Goal: Task Accomplishment & Management: Use online tool/utility

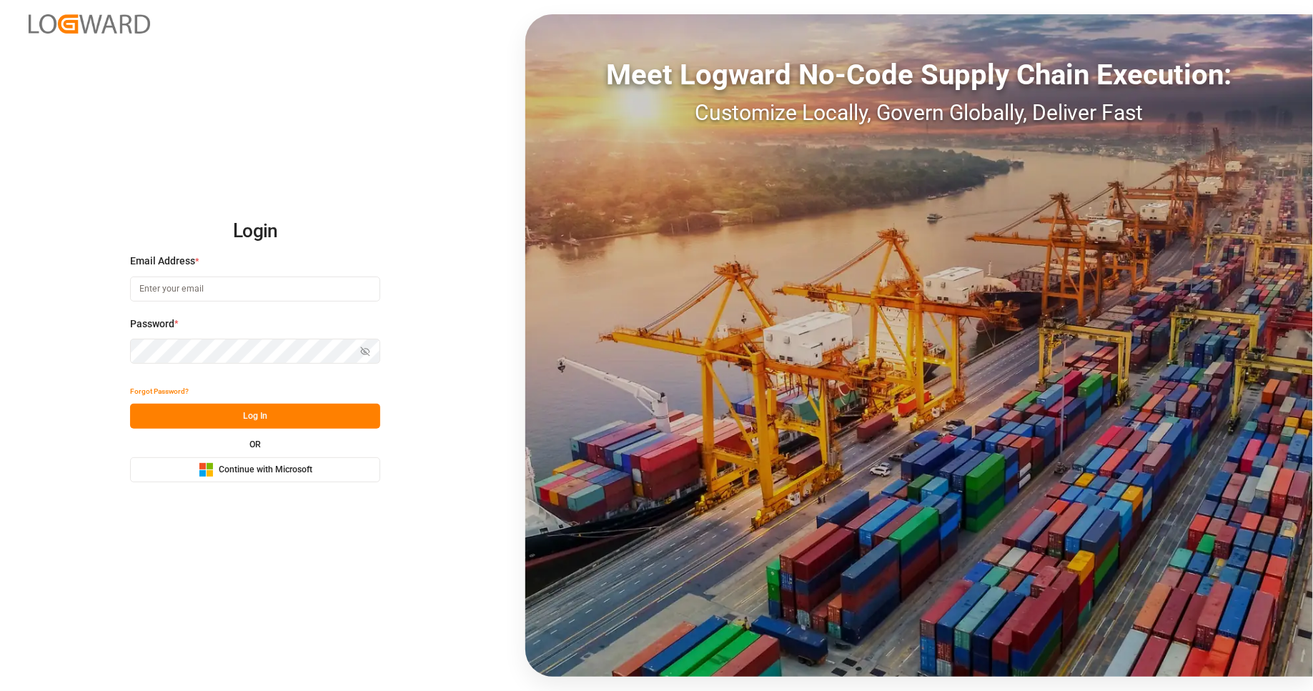
click at [302, 473] on span "Continue with Microsoft" at bounding box center [266, 470] width 94 height 13
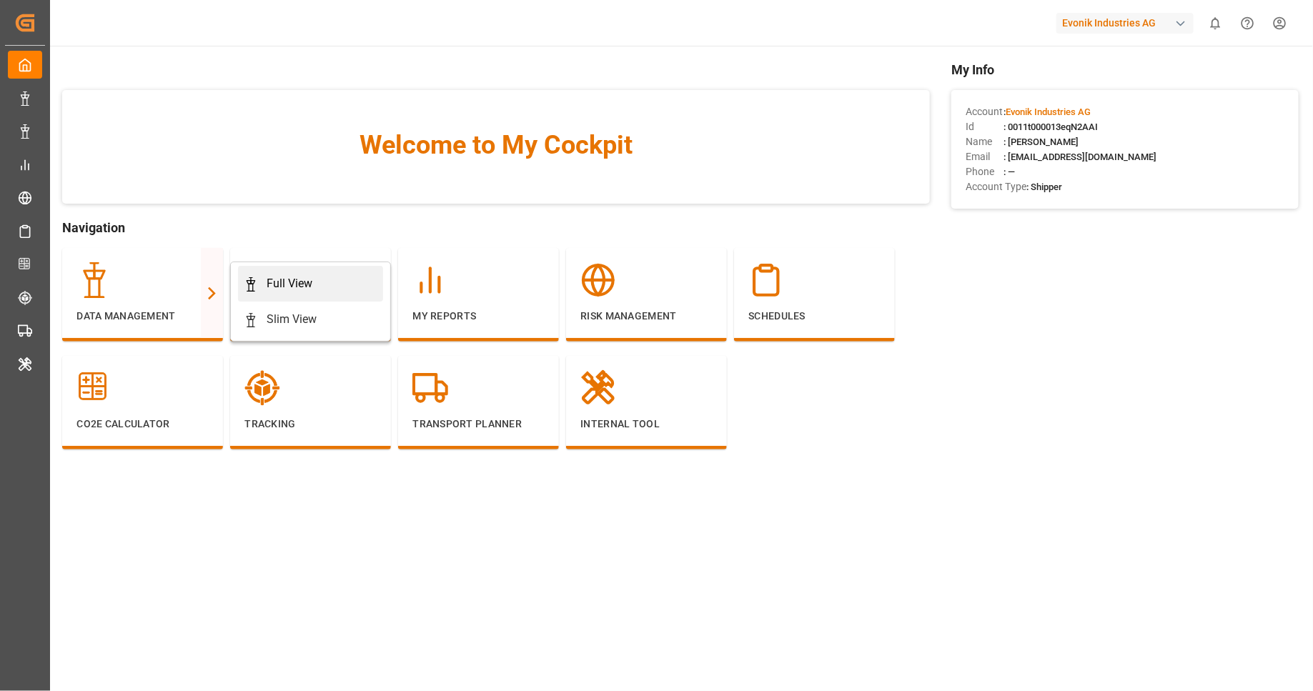
click at [317, 289] on div "Full View" at bounding box center [311, 283] width 134 height 17
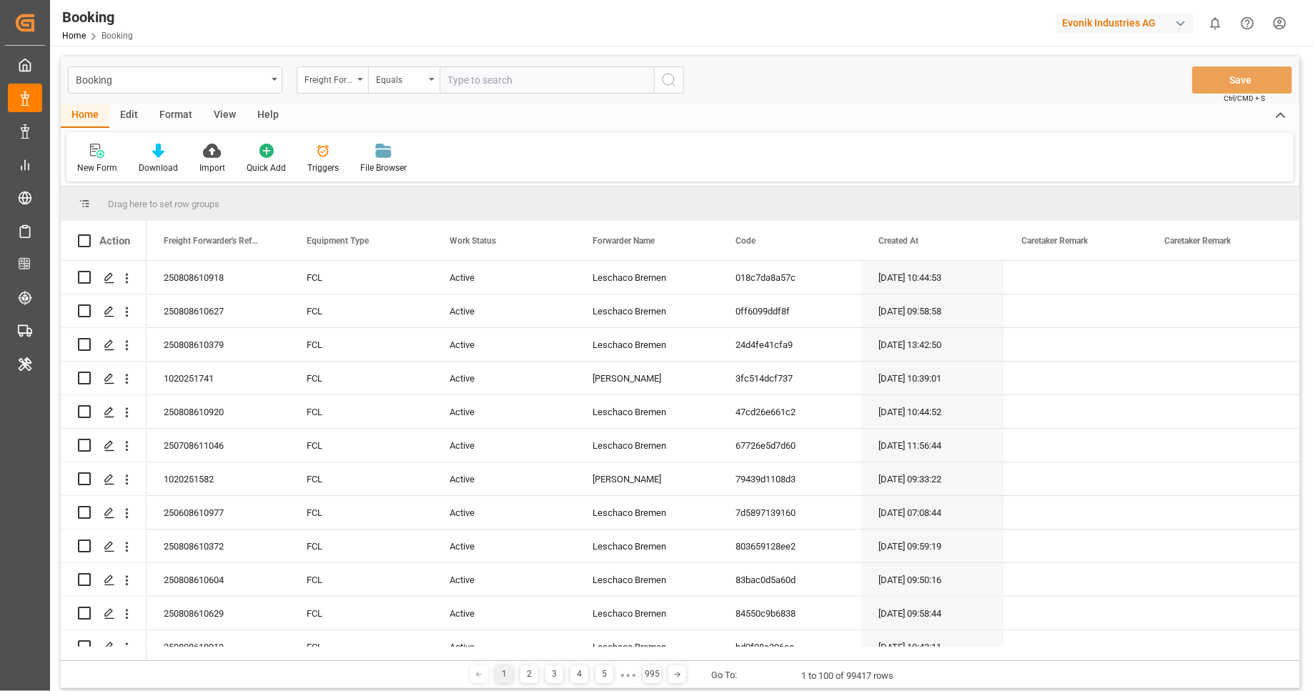
click at [180, 117] on div "Format" at bounding box center [176, 116] width 54 height 24
click at [98, 164] on div "Filter Rows" at bounding box center [98, 168] width 42 height 13
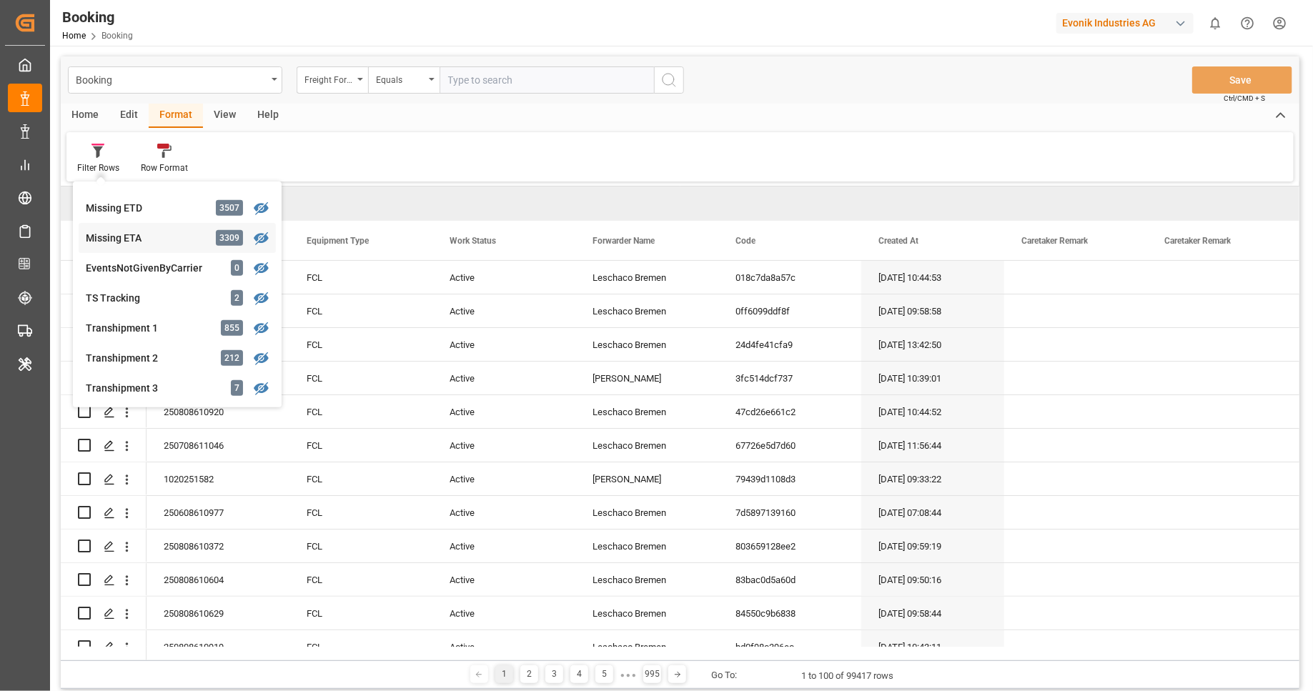
scroll to position [352, 0]
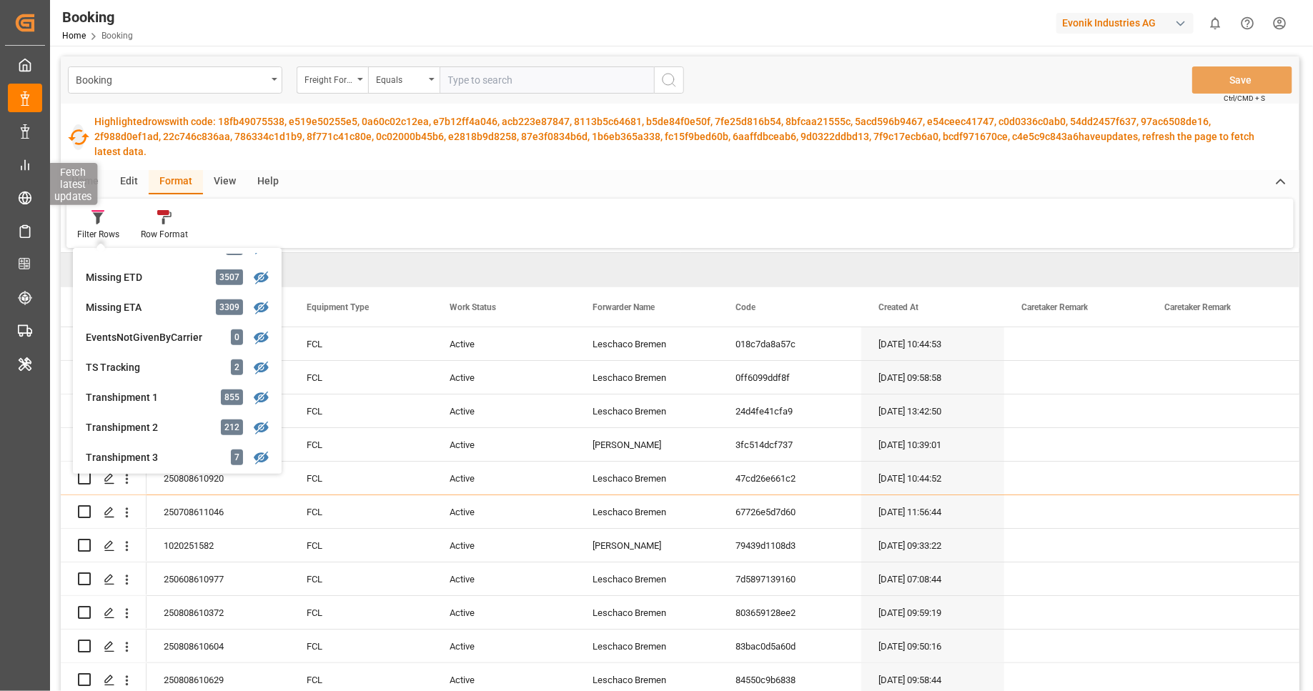
click at [77, 128] on icon "button" at bounding box center [77, 136] width 23 height 23
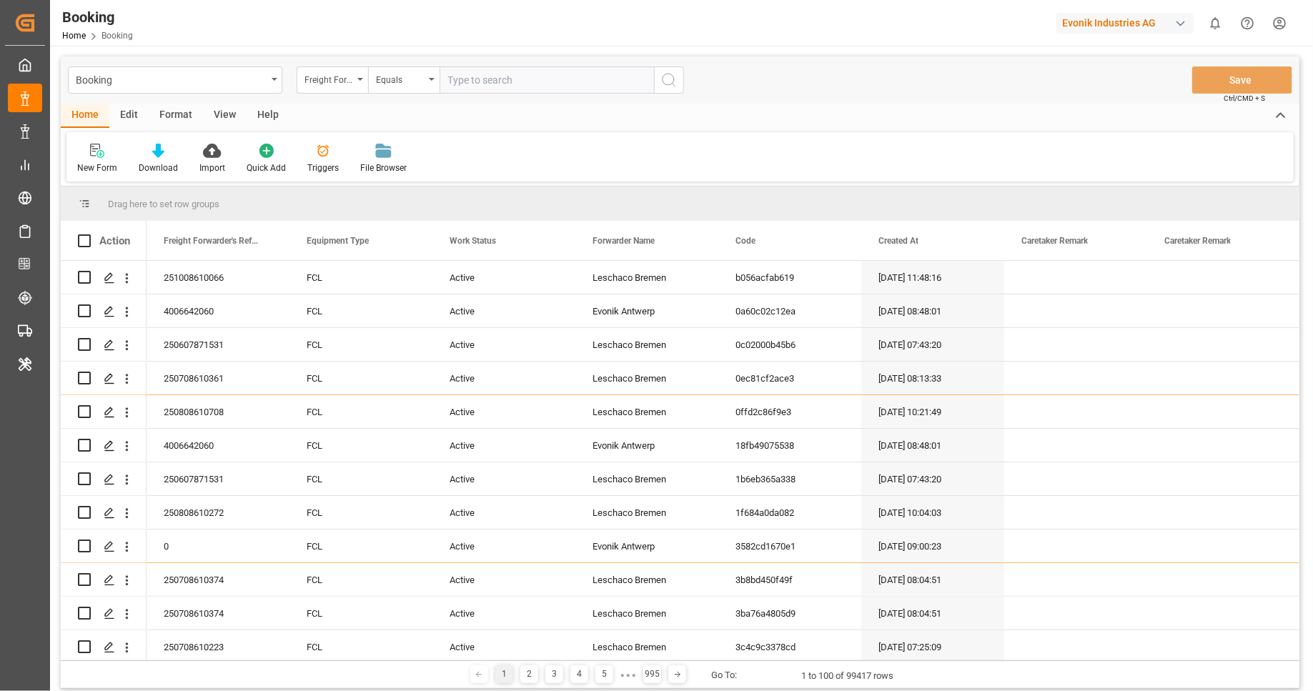
click at [86, 124] on div "Home" at bounding box center [85, 116] width 49 height 24
